Goal: Information Seeking & Learning: Learn about a topic

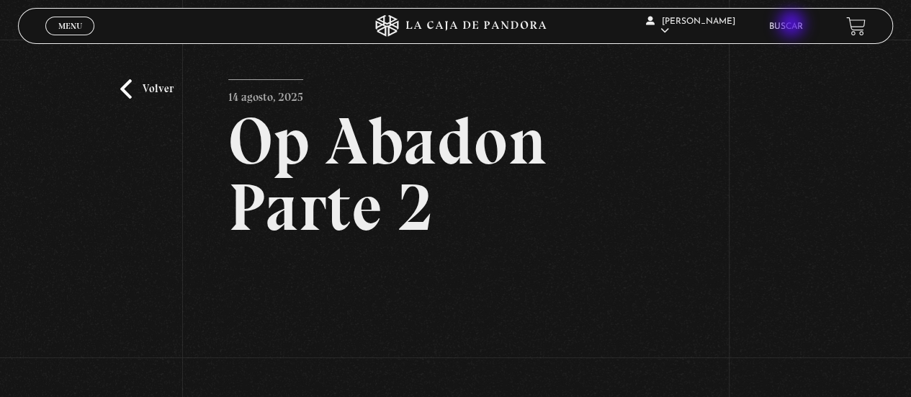
drag, startPoint x: 793, startPoint y: 25, endPoint x: 792, endPoint y: 41, distance: 15.9
click at [793, 25] on link "Buscar" at bounding box center [786, 26] width 34 height 9
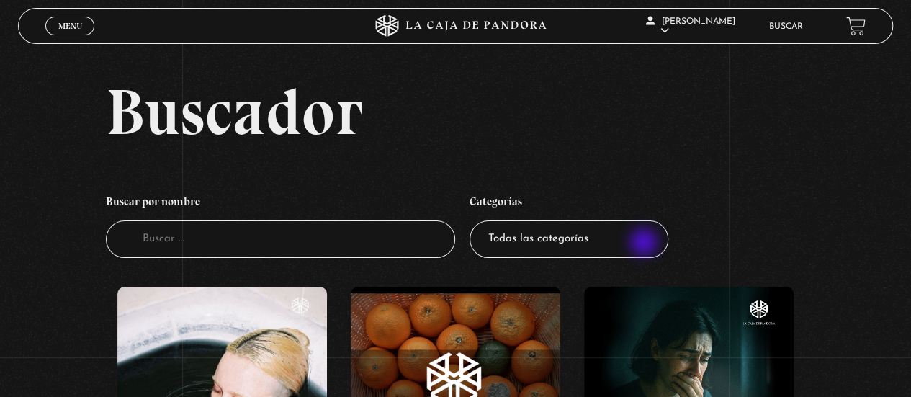
click at [645, 243] on select "Todas las categorías 11:11 Humanitario (1) Amo los [DATE] (4) Análisis de serie…" at bounding box center [568, 239] width 199 height 38
select select "nuevo-orden-mundial-nwo"
click at [475, 220] on select "Todas las categorías 11:11 Humanitario (1) Amo los [DATE] (4) Análisis de serie…" at bounding box center [568, 239] width 199 height 38
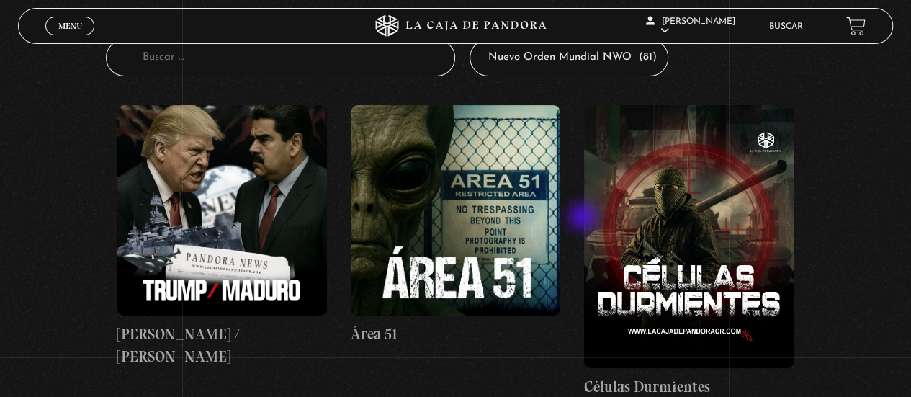
scroll to position [288, 0]
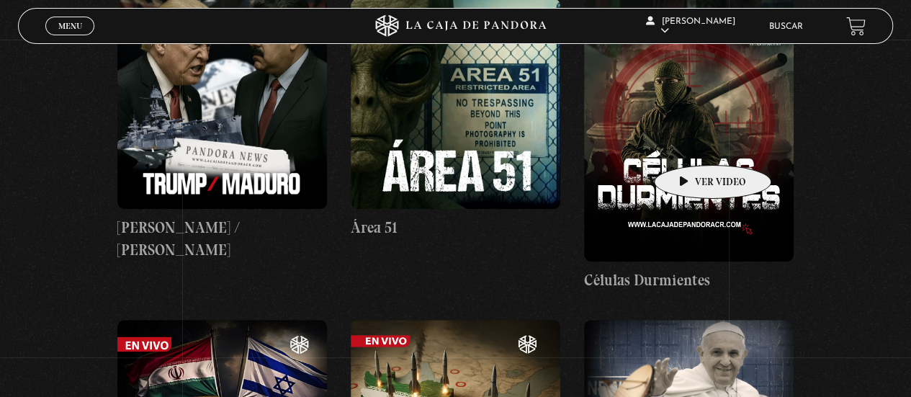
click at [690, 143] on figure at bounding box center [689, 130] width 210 height 262
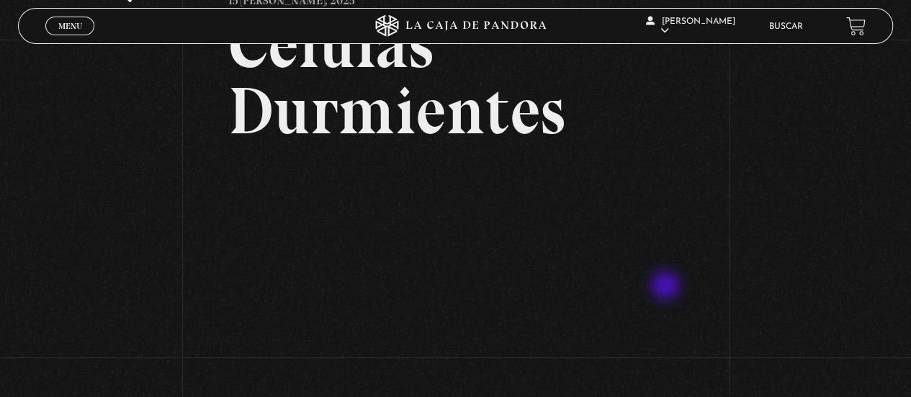
scroll to position [144, 0]
